Goal: Transaction & Acquisition: Book appointment/travel/reservation

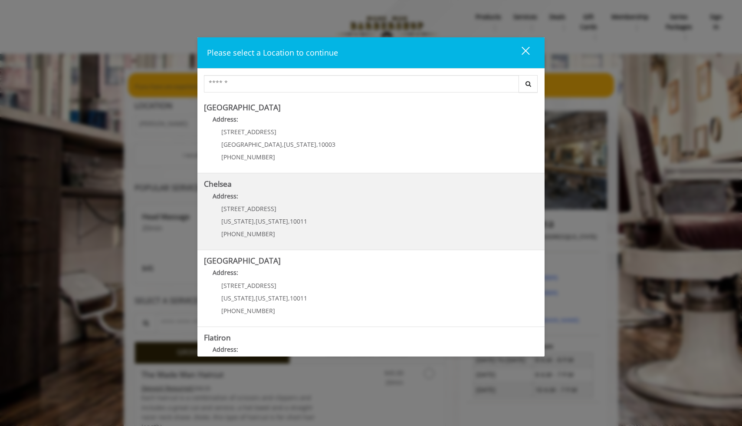
click at [330, 217] on link "Chelsea Address: [STREET_ADDRESS][US_STATE][US_STATE] (917) 639-3902" at bounding box center [371, 211] width 334 height 63
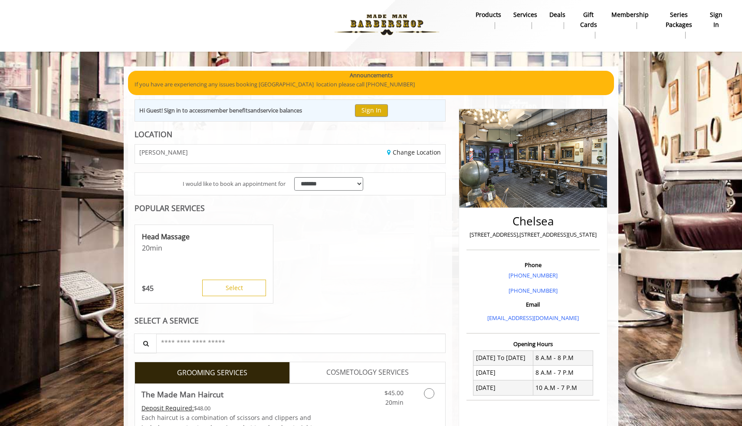
scroll to position [3, 0]
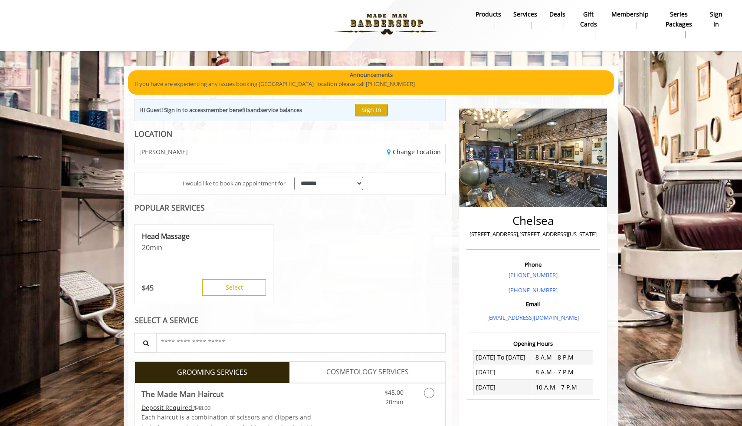
click at [720, 20] on b "sign in" at bounding box center [716, 20] width 14 height 20
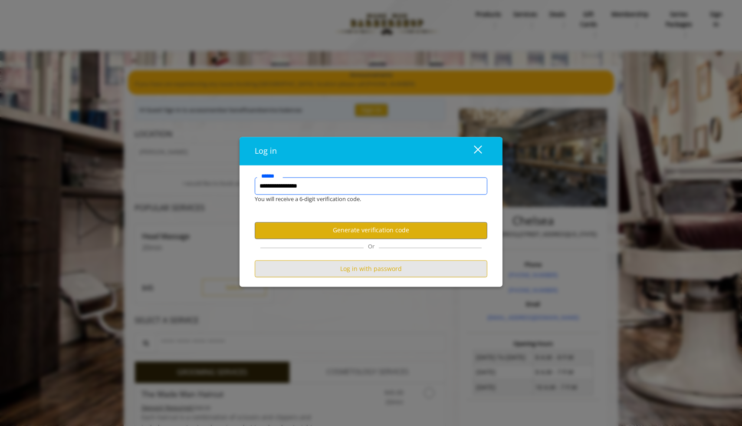
type input "**********"
click at [379, 269] on button "Log in with password" at bounding box center [371, 268] width 233 height 17
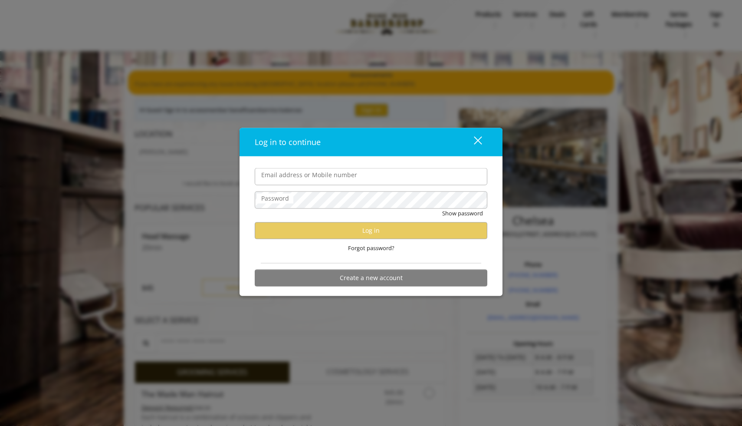
click at [324, 180] on input "Email address or Mobile number" at bounding box center [371, 176] width 233 height 17
type input "**********"
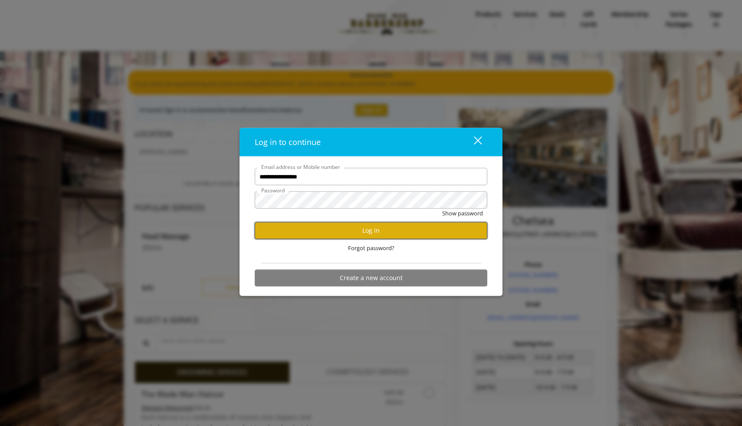
click at [330, 226] on button "Log in" at bounding box center [371, 230] width 233 height 17
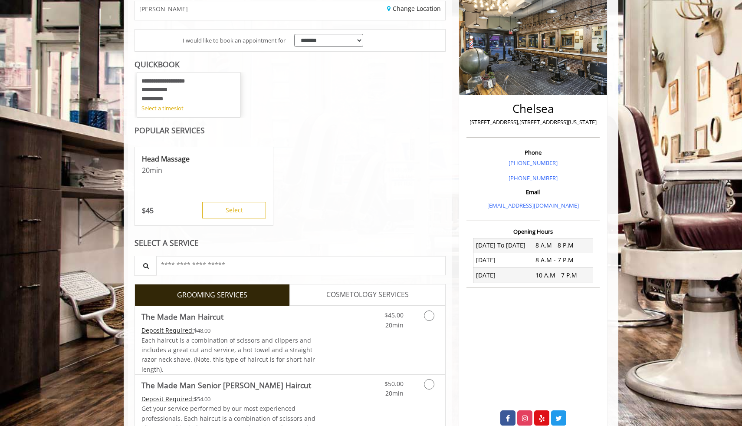
scroll to position [112, 0]
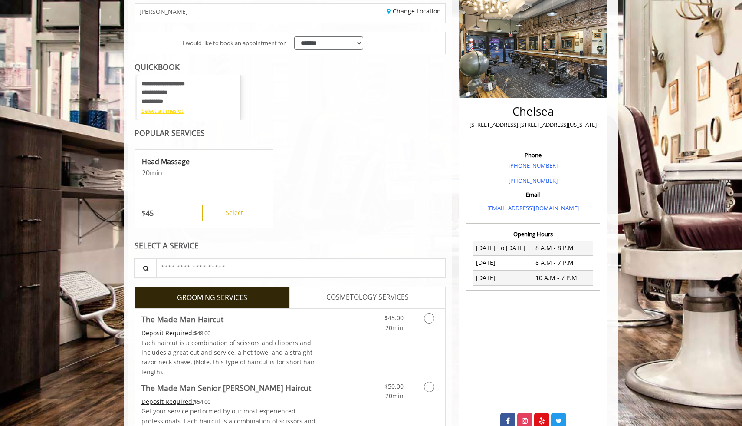
click at [174, 114] on div "Select a timeslot" at bounding box center [188, 110] width 95 height 9
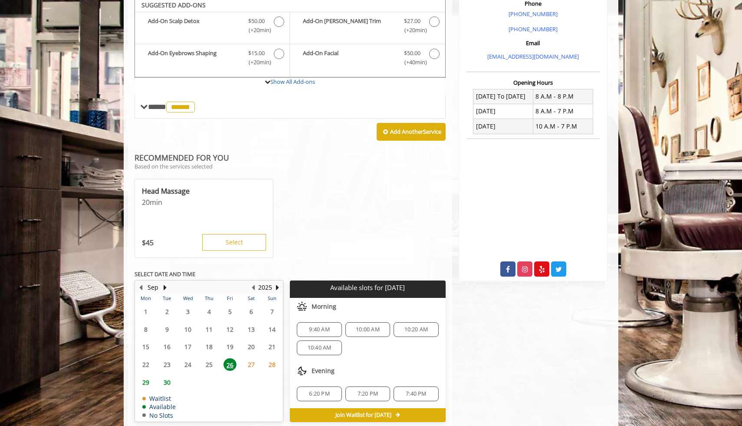
scroll to position [261, 0]
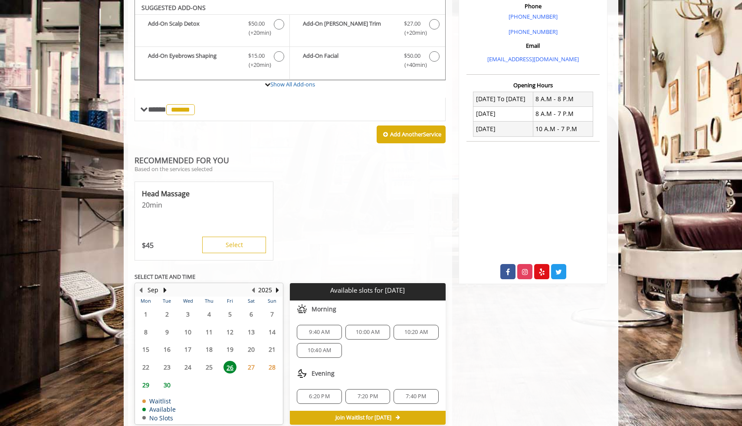
click at [147, 382] on span "29" at bounding box center [145, 384] width 13 height 13
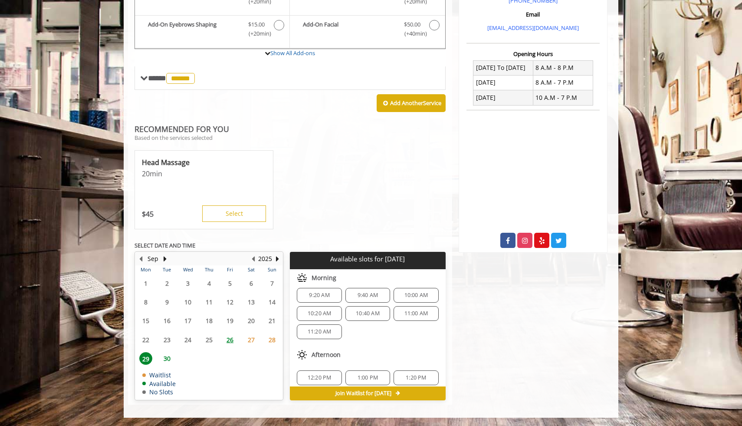
scroll to position [0, 0]
click at [334, 303] on span "9:20 AM" at bounding box center [319, 300] width 37 height 7
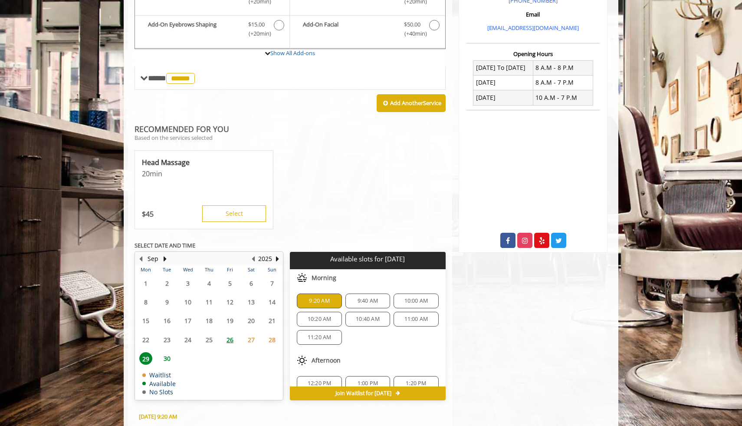
scroll to position [449, 0]
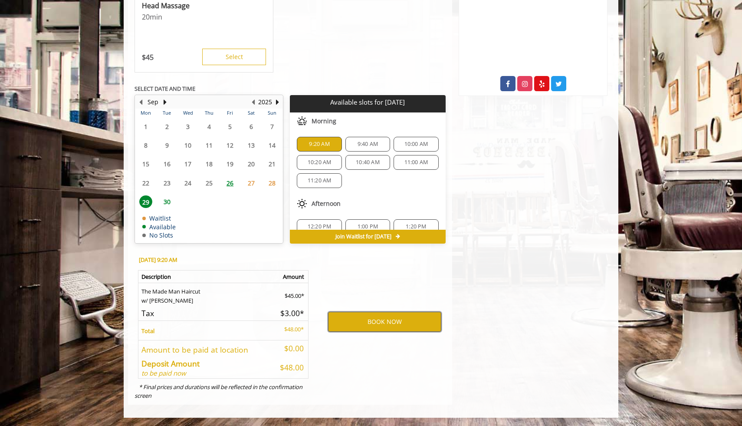
click at [345, 318] on button "BOOK NOW" at bounding box center [384, 322] width 113 height 20
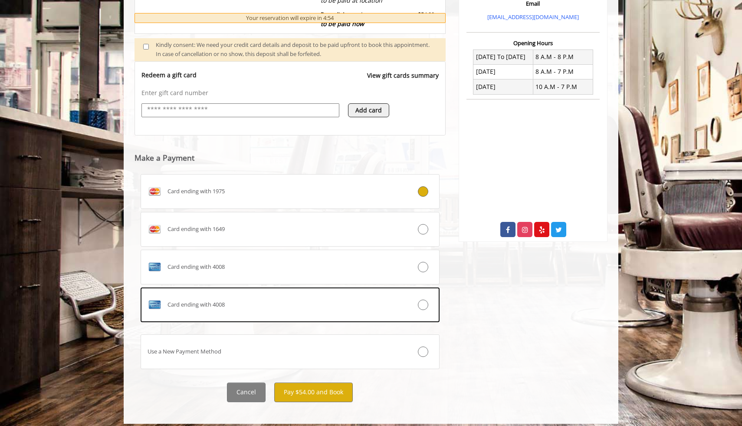
scroll to position [306, 0]
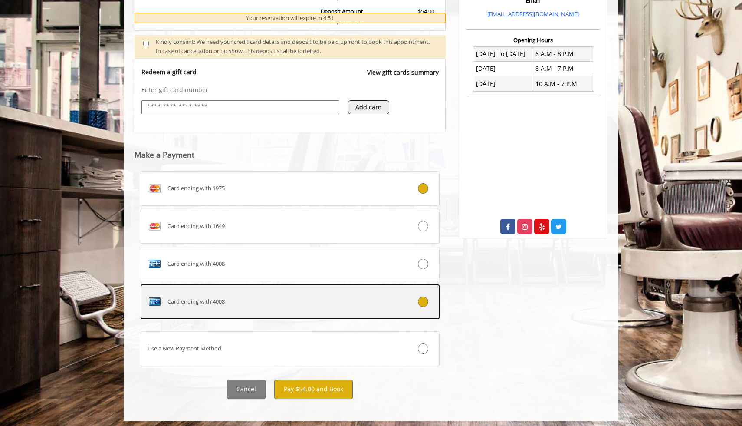
click at [417, 297] on div at bounding box center [413, 301] width 49 height 10
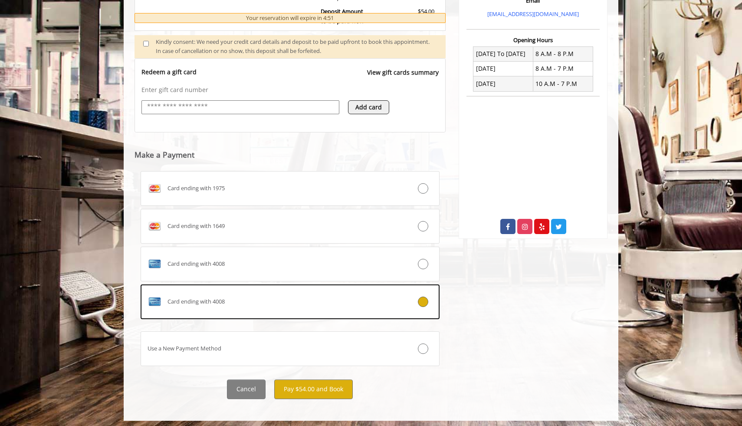
scroll to position [309, 0]
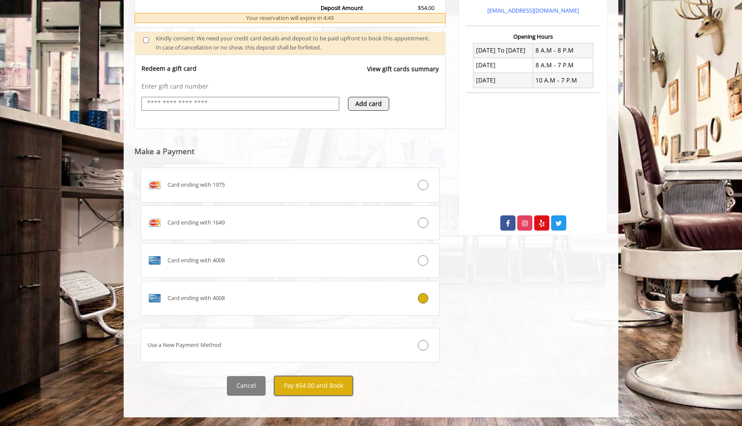
click at [329, 385] on button "Pay $54.00 and Book" at bounding box center [313, 386] width 79 height 20
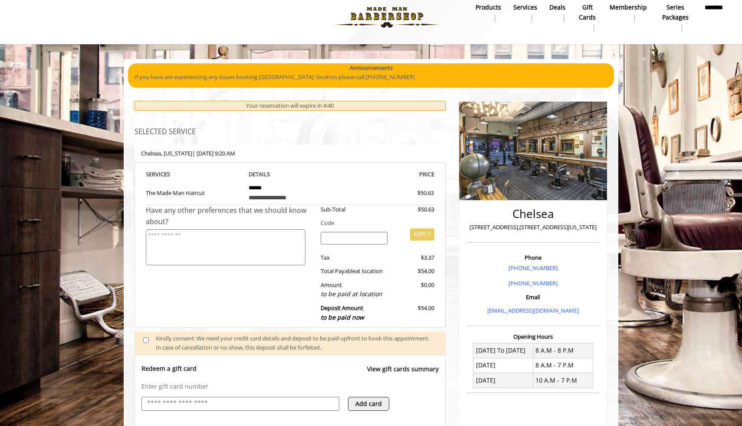
scroll to position [11, 0]
